Goal: Information Seeking & Learning: Learn about a topic

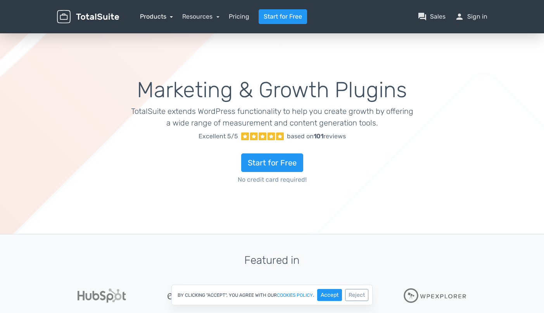
click at [154, 15] on link "Products" at bounding box center [156, 16] width 33 height 7
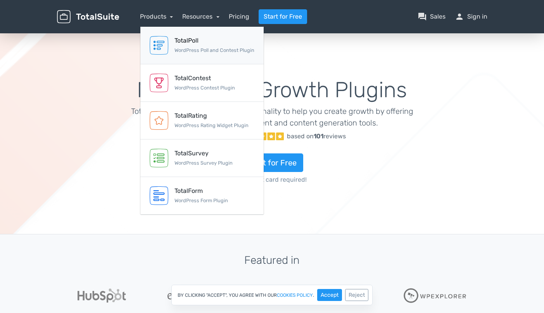
click at [179, 44] on div "TotalPoll" at bounding box center [214, 40] width 80 height 9
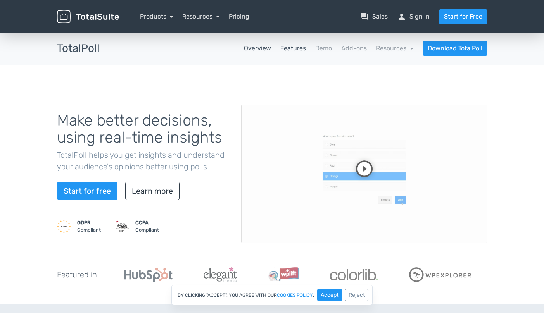
click at [294, 49] on link "Features" at bounding box center [293, 48] width 26 height 9
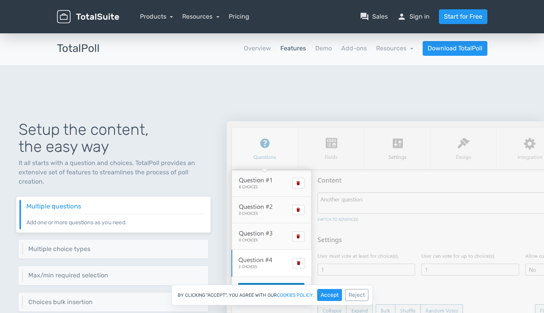
click at [242, 77] on div "Setup the content, the easy way It all starts with a question and choices. Tota…" at bounding box center [272, 234] width 544 height 338
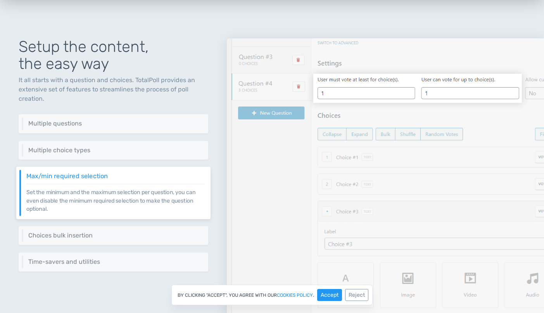
scroll to position [83, 0]
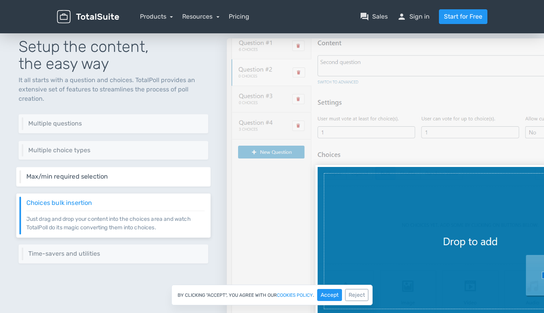
click at [186, 180] on div "Max/min required selection Set the minimum and the maximum selection per questi…" at bounding box center [113, 176] width 194 height 19
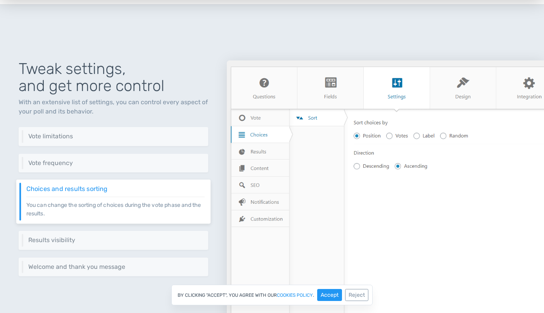
scroll to position [895, 0]
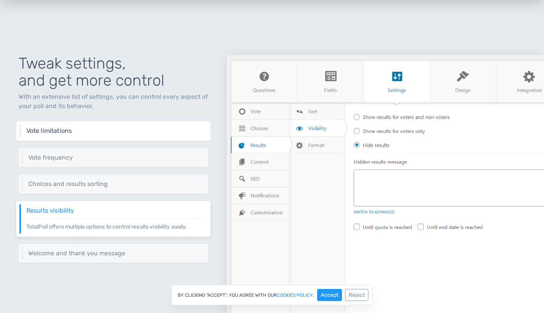
click at [162, 128] on h6 "Vote limitations" at bounding box center [115, 130] width 178 height 7
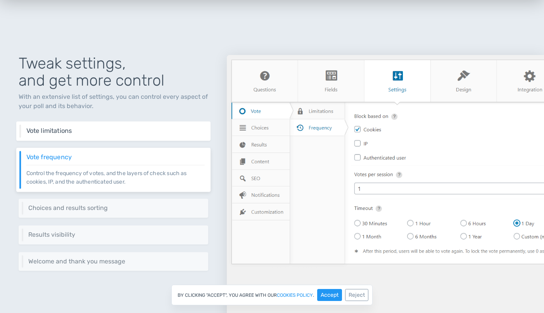
click at [150, 126] on div "Vote limitations Set different criteria to vote process like setting a start da…" at bounding box center [113, 131] width 194 height 19
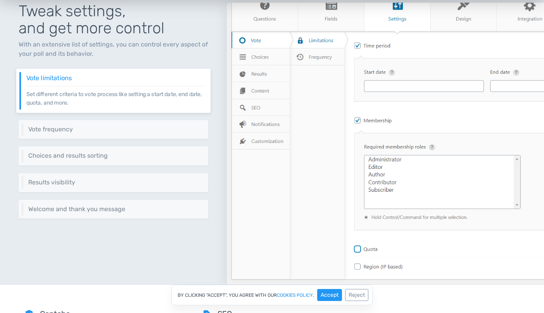
scroll to position [956, 0]
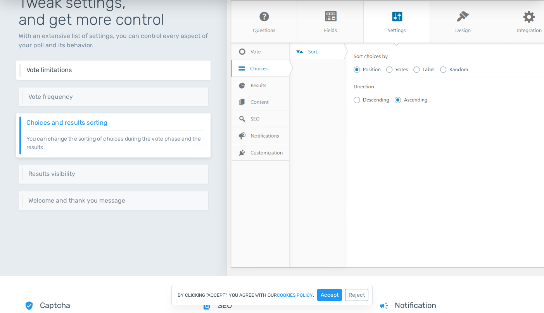
click at [126, 72] on h6 "Vote limitations" at bounding box center [115, 70] width 178 height 7
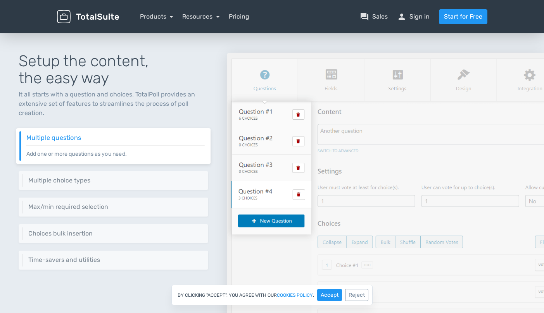
scroll to position [73, 0]
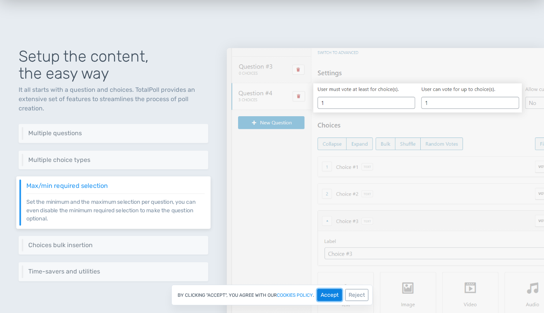
click at [331, 294] on button "Accept" at bounding box center [329, 295] width 25 height 12
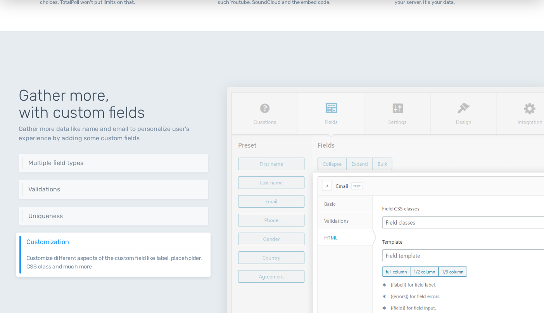
scroll to position [461, 0]
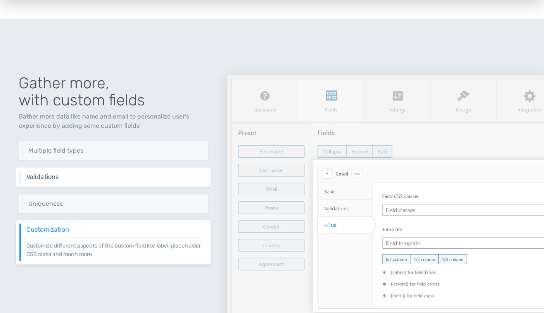
click at [175, 174] on h6 "Validations" at bounding box center [115, 177] width 178 height 7
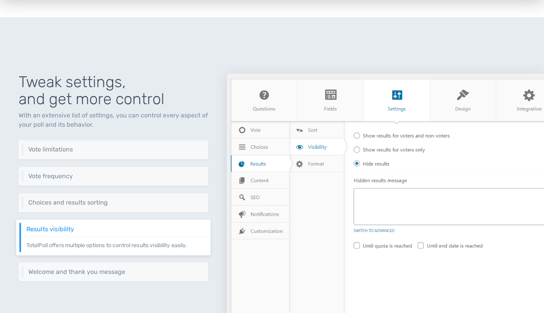
scroll to position [878, 0]
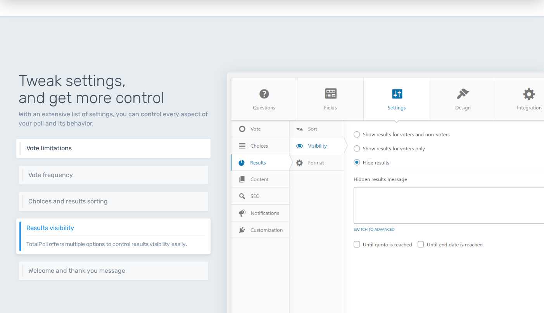
click at [151, 146] on h6 "Vote limitations" at bounding box center [115, 148] width 178 height 7
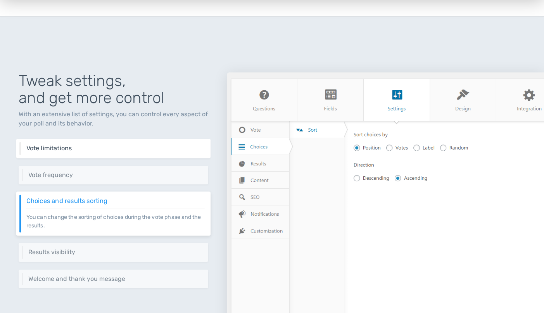
click at [150, 147] on h6 "Vote limitations" at bounding box center [115, 148] width 178 height 7
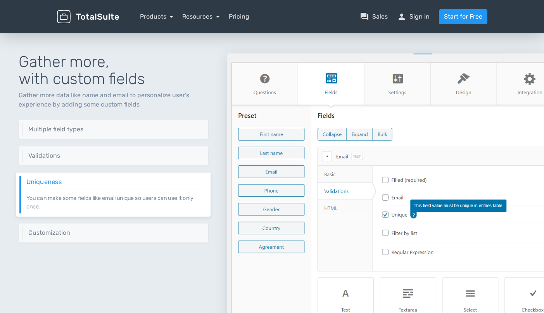
scroll to position [482, 0]
click at [151, 126] on div "Multiple field types 5 different types of fields that allow you to gather diffe…" at bounding box center [113, 130] width 189 height 19
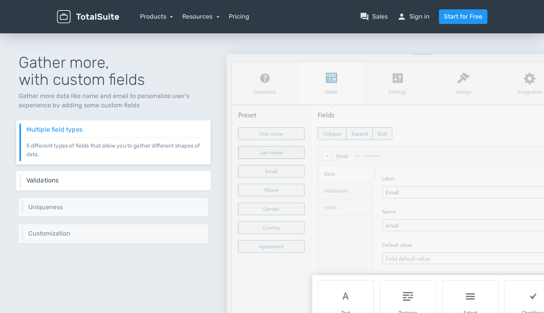
click at [137, 184] on div "Validations A set of validation rules to collect data in a safer way." at bounding box center [113, 180] width 194 height 19
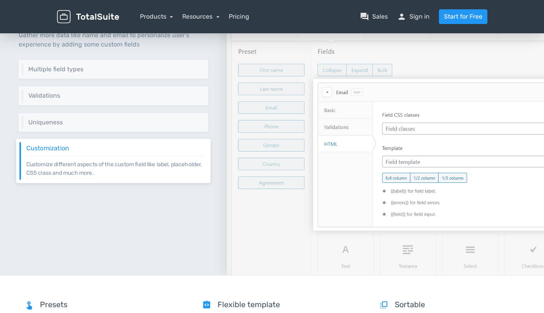
scroll to position [542, 0]
click at [379, 19] on link "question_answer Sales" at bounding box center [374, 16] width 28 height 9
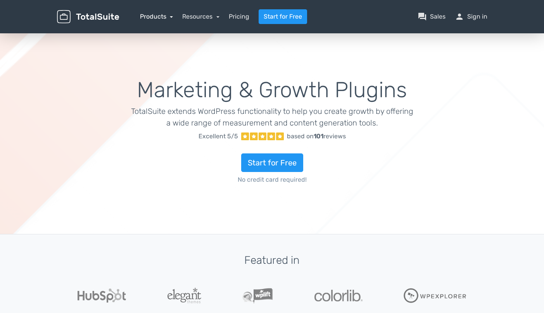
click at [151, 14] on link "Products" at bounding box center [156, 16] width 33 height 7
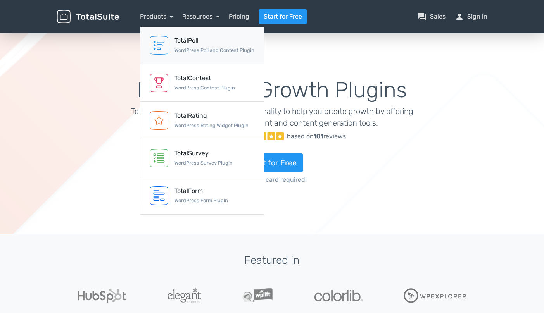
click at [173, 40] on link "TotalPoll WordPress Poll and Contest Plugin" at bounding box center [201, 46] width 123 height 38
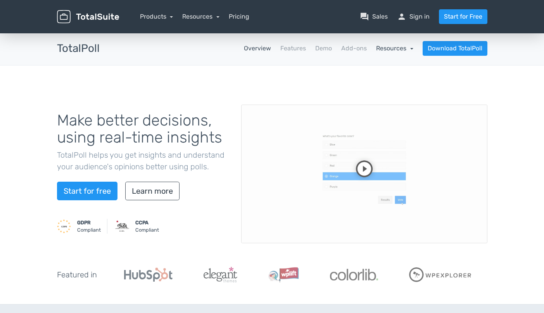
click at [391, 48] on link "Resources" at bounding box center [394, 48] width 37 height 7
click at [364, 167] on video at bounding box center [364, 174] width 246 height 139
click at [349, 174] on video at bounding box center [364, 174] width 246 height 139
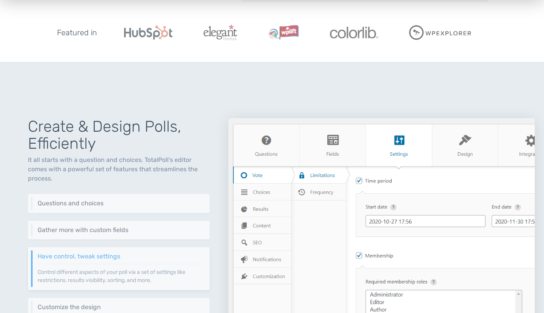
scroll to position [245, 0]
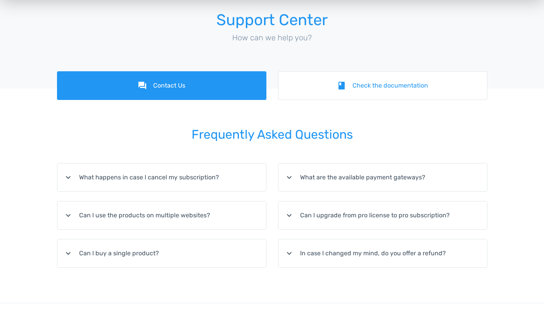
scroll to position [43, 0]
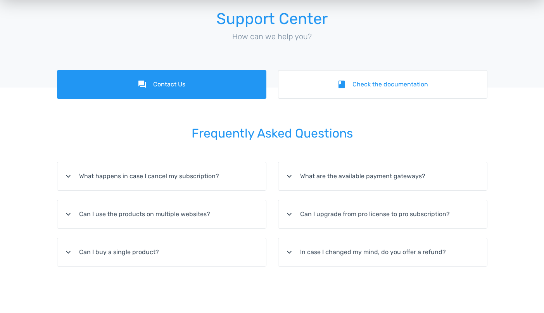
click at [318, 216] on summary "expand_more Can I upgrade from pro license to pro subscription?" at bounding box center [382, 214] width 208 height 28
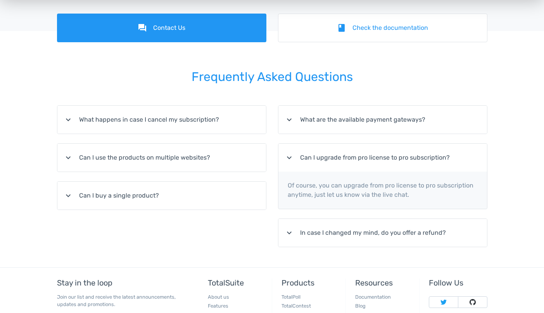
scroll to position [177, 0]
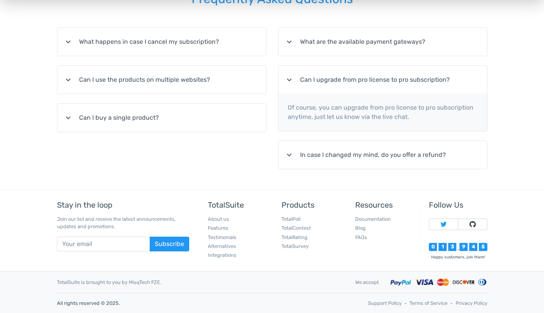
click at [332, 153] on summary "expand_more In case I changed my mind, do you offer a refund?" at bounding box center [382, 155] width 208 height 28
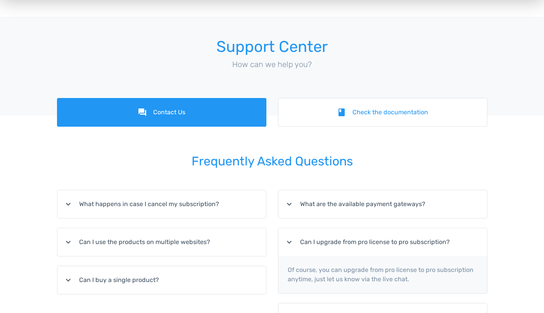
scroll to position [0, 0]
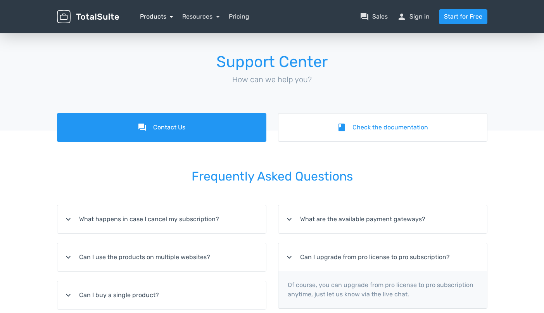
click at [154, 19] on link "Products" at bounding box center [156, 16] width 33 height 7
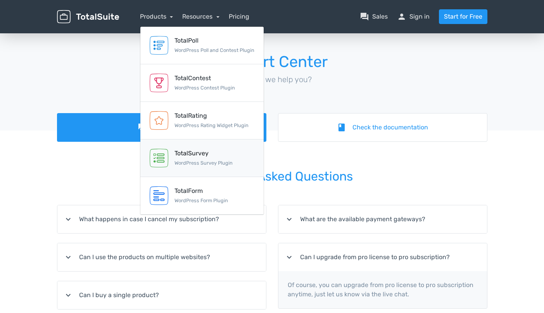
click at [205, 160] on small "WordPress Survey Plugin" at bounding box center [203, 163] width 58 height 6
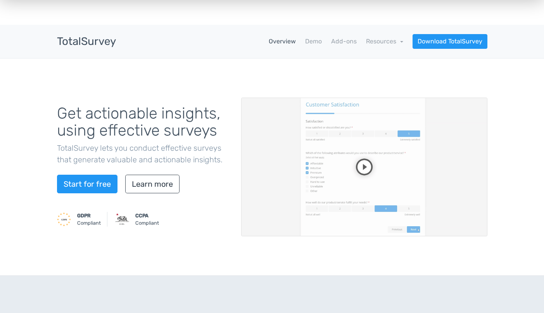
scroll to position [7, 0]
